Goal: Task Accomplishment & Management: Manage account settings

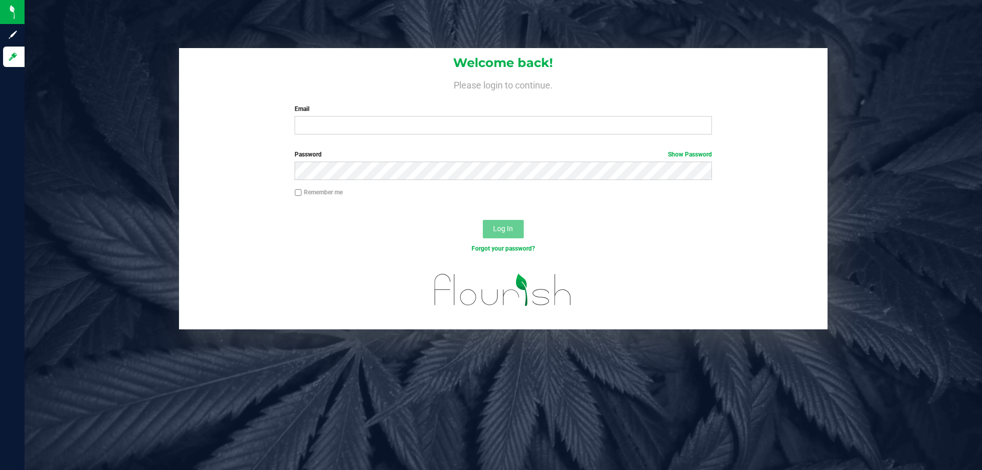
drag, startPoint x: 474, startPoint y: 149, endPoint x: 497, endPoint y: 115, distance: 41.7
click at [476, 149] on form "Welcome back! Please login to continue. Email Required Please format your email…" at bounding box center [503, 188] width 633 height 281
click at [499, 108] on label "Email" at bounding box center [503, 108] width 417 height 9
click at [499, 116] on input "Email" at bounding box center [503, 125] width 417 height 18
click at [512, 125] on input "Email" at bounding box center [503, 125] width 417 height 18
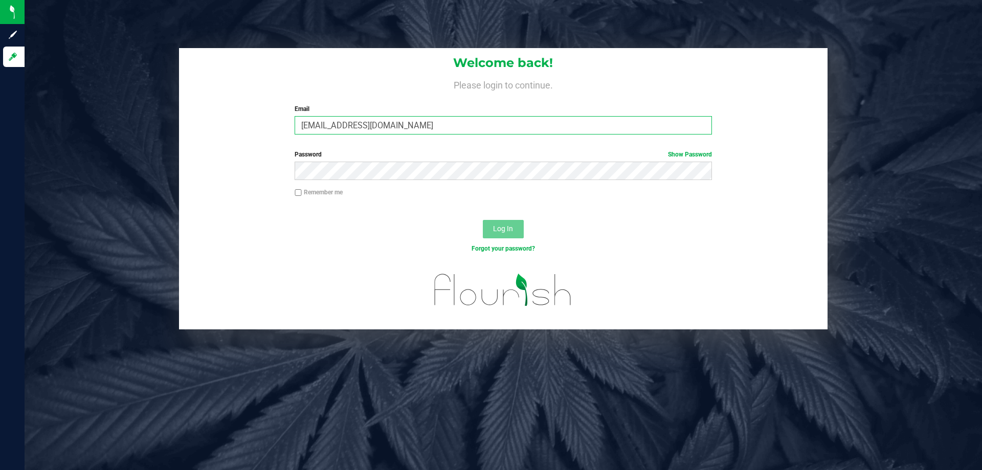
type input "[EMAIL_ADDRESS][DOMAIN_NAME]"
click at [491, 156] on label "Password Show Password" at bounding box center [503, 154] width 417 height 9
click at [483, 220] on button "Log In" at bounding box center [503, 229] width 41 height 18
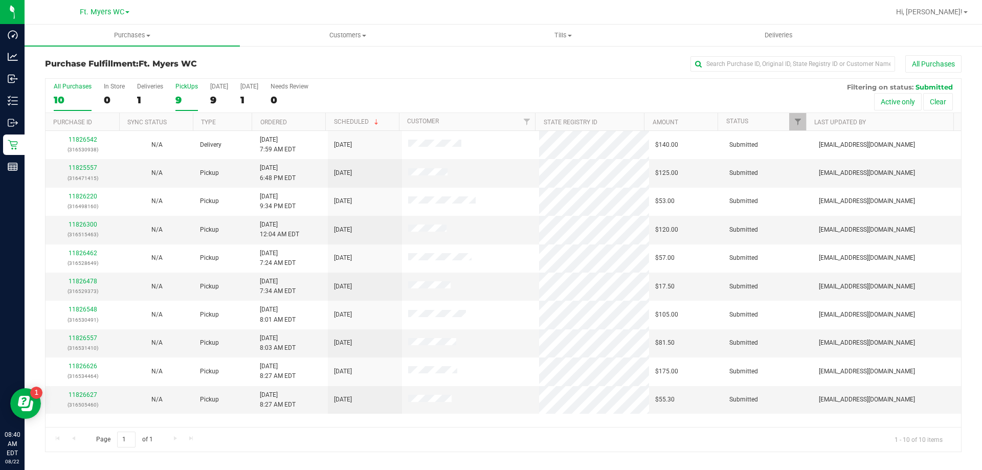
click at [187, 96] on div "9" at bounding box center [186, 100] width 23 height 12
click at [0, 0] on input "PickUps 9" at bounding box center [0, 0] width 0 height 0
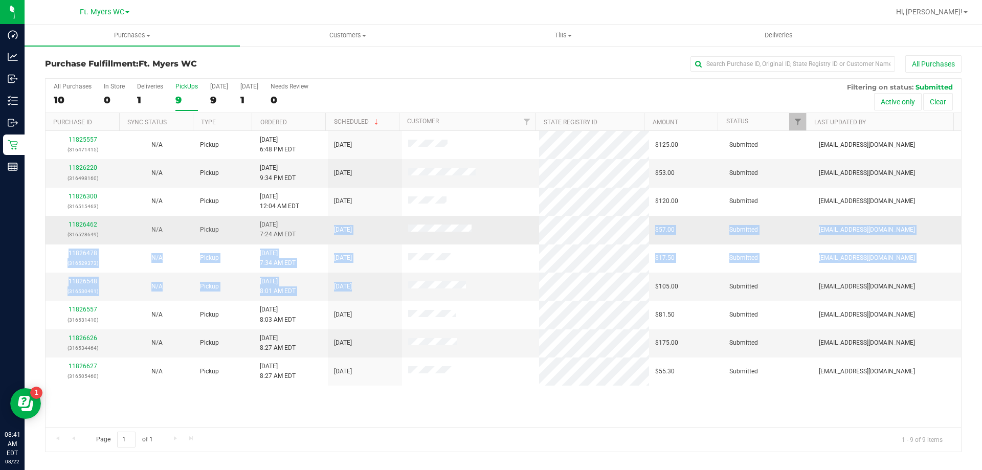
drag, startPoint x: 506, startPoint y: 288, endPoint x: 328, endPoint y: 243, distance: 183.6
click at [328, 243] on tbody "11825557 (316471415) N/A Pickup [DATE] 6:48 PM EDT 8/22/2025 $125.00 Submitted …" at bounding box center [504, 258] width 916 height 255
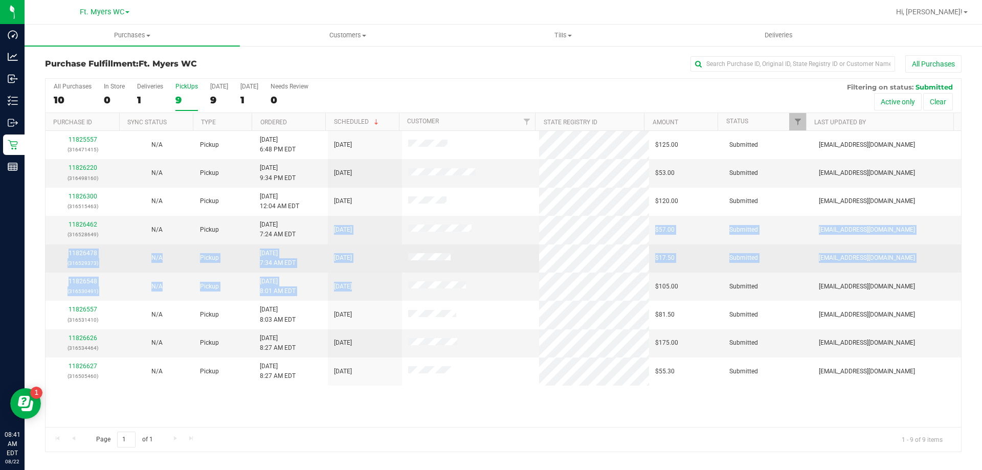
click at [328, 246] on td "[DATE]" at bounding box center [365, 258] width 74 height 28
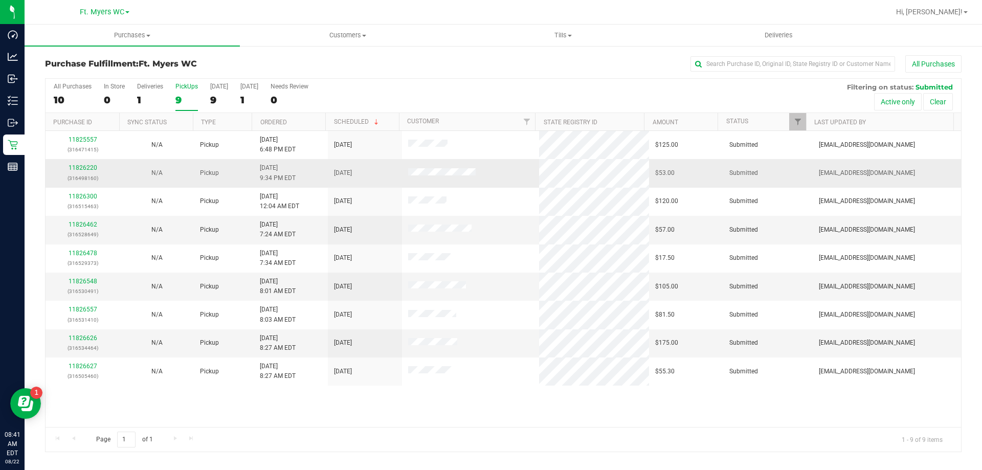
click at [228, 179] on td "Pickup" at bounding box center [223, 173] width 59 height 28
click at [152, 94] on div "1" at bounding box center [150, 100] width 26 height 12
click at [0, 0] on input "Deliveries 1" at bounding box center [0, 0] width 0 height 0
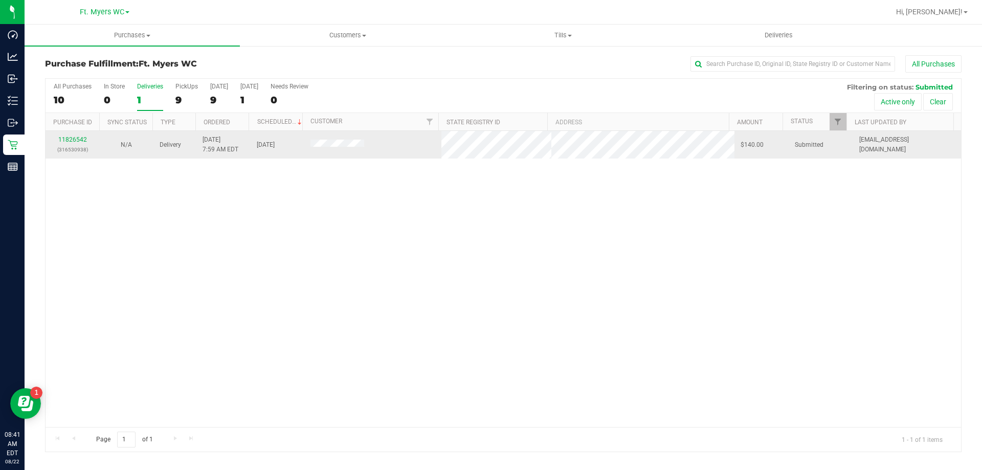
click at [105, 143] on tr "11826542 (316530938) N/A Delivery [DATE] 7:59 AM EDT 8/23/2025 $140.00 Submitte…" at bounding box center [504, 145] width 916 height 28
click at [105, 143] on div "N/A" at bounding box center [125, 145] width 41 height 10
click at [525, 143] on tr "11826542 (316530938) N/A Delivery [DATE] 7:59 AM EDT 8/23/2025 $140.00 Submitte…" at bounding box center [504, 145] width 916 height 28
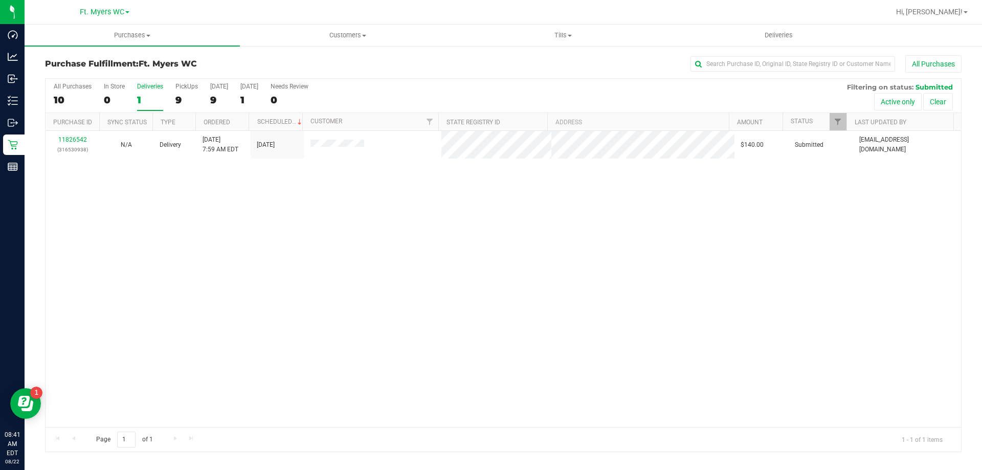
click at [332, 166] on div "11826542 (316530938) N/A Delivery [DATE] 7:59 AM EDT 8/23/2025 $140.00 Submitte…" at bounding box center [504, 279] width 916 height 296
click at [186, 93] on label "PickUps 9" at bounding box center [186, 97] width 23 height 28
click at [0, 0] on input "PickUps 9" at bounding box center [0, 0] width 0 height 0
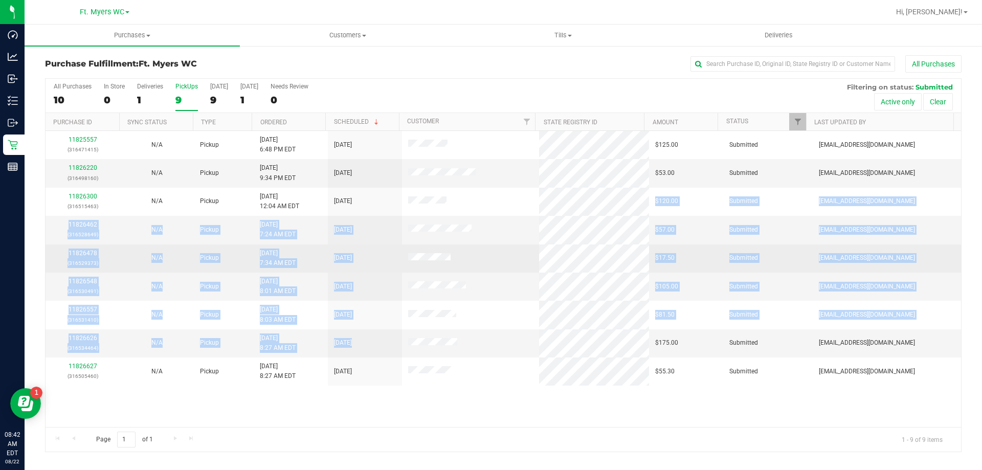
click at [606, 329] on tbody "11825557 (316471415) N/A Pickup [DATE] 6:48 PM EDT 8/22/2025 $125.00 Submitted …" at bounding box center [504, 258] width 916 height 255
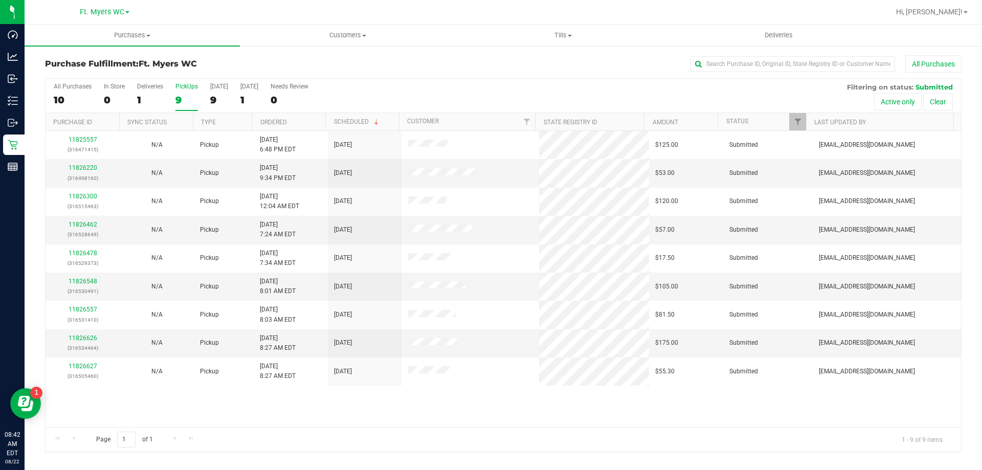
click at [193, 97] on div "9" at bounding box center [186, 100] width 23 height 12
click at [0, 0] on input "PickUps 9" at bounding box center [0, 0] width 0 height 0
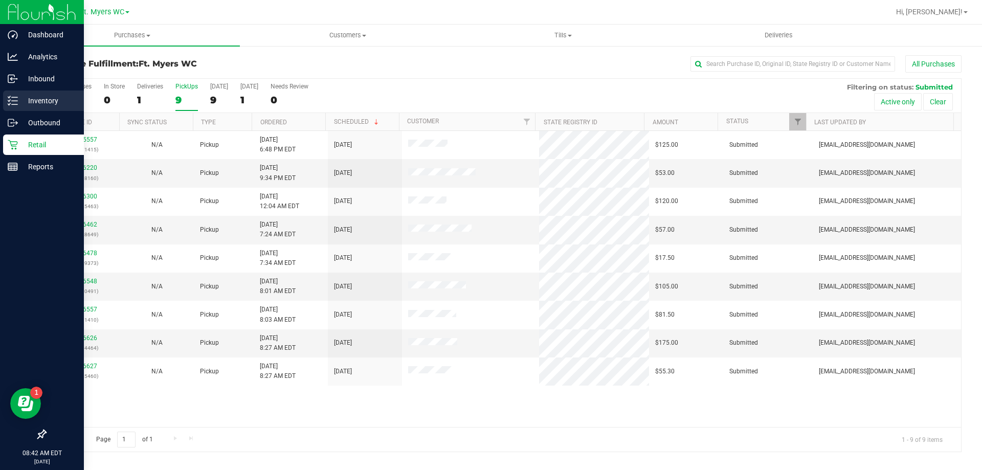
click at [43, 101] on p "Inventory" at bounding box center [48, 101] width 61 height 12
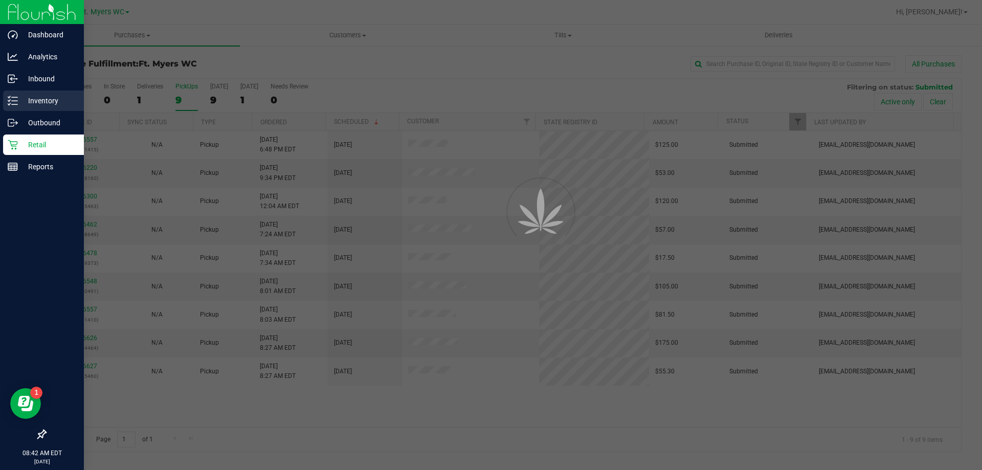
click at [43, 101] on p "Inventory" at bounding box center [48, 101] width 61 height 12
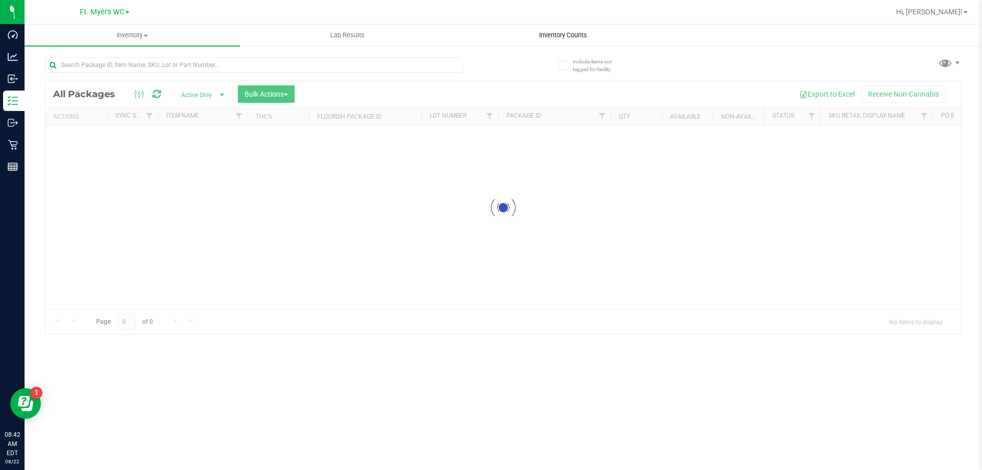
click at [560, 32] on span "Inventory Counts" at bounding box center [563, 35] width 76 height 9
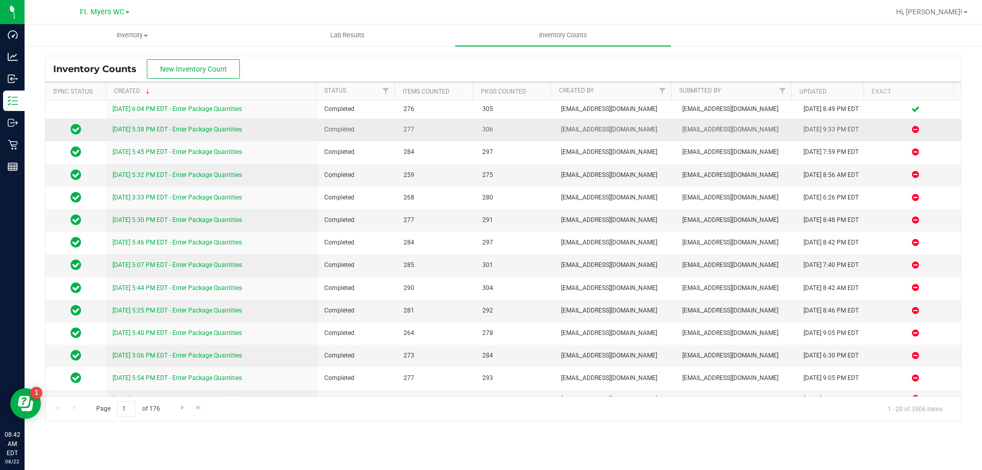
click at [451, 120] on td "277" at bounding box center [436, 130] width 79 height 23
